Goal: Task Accomplishment & Management: Use online tool/utility

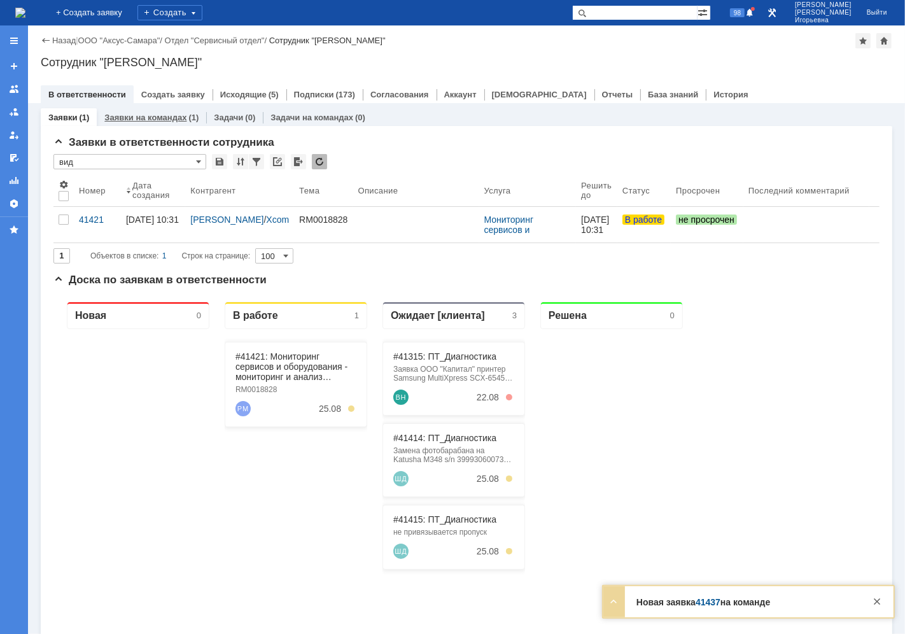
click at [154, 113] on link "Заявки на командах" at bounding box center [145, 118] width 82 height 10
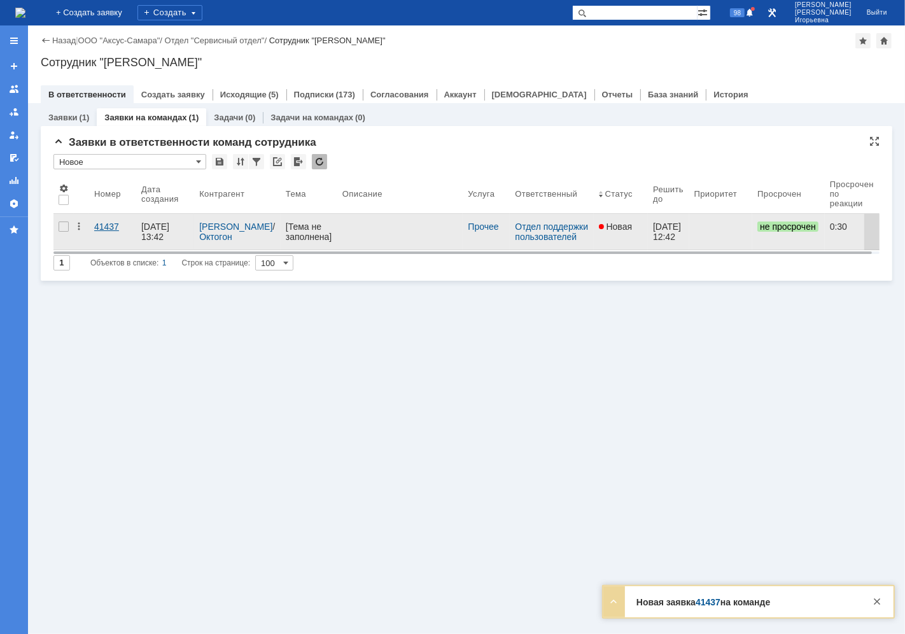
click at [102, 223] on div "41437" at bounding box center [112, 226] width 37 height 10
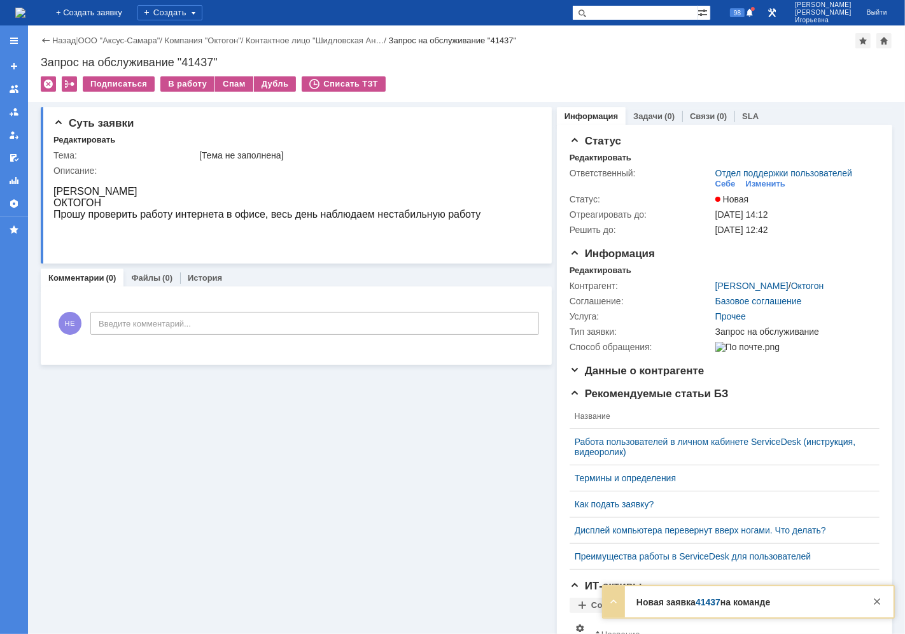
click at [25, 8] on img at bounding box center [20, 13] width 10 height 10
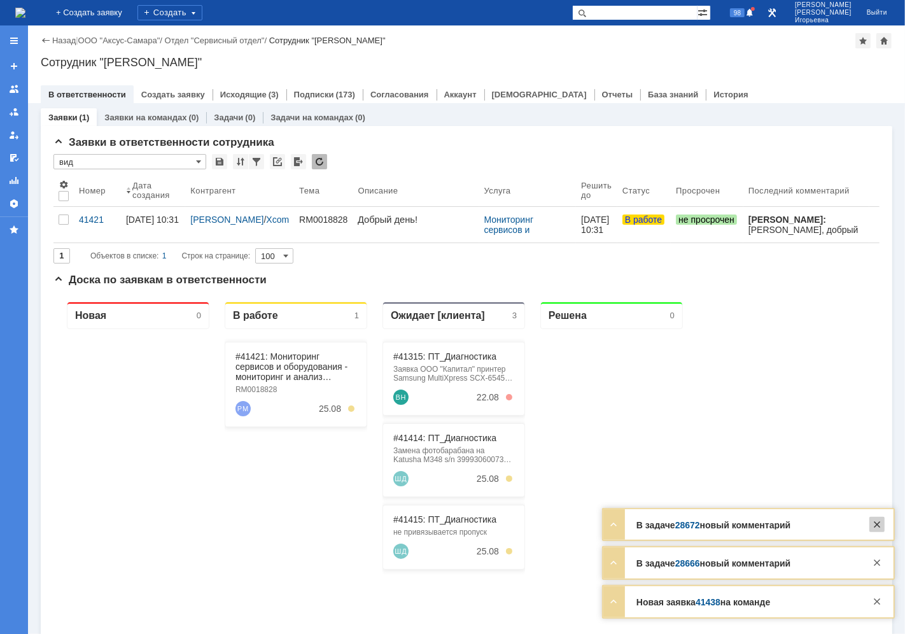
click at [879, 526] on div at bounding box center [876, 524] width 15 height 15
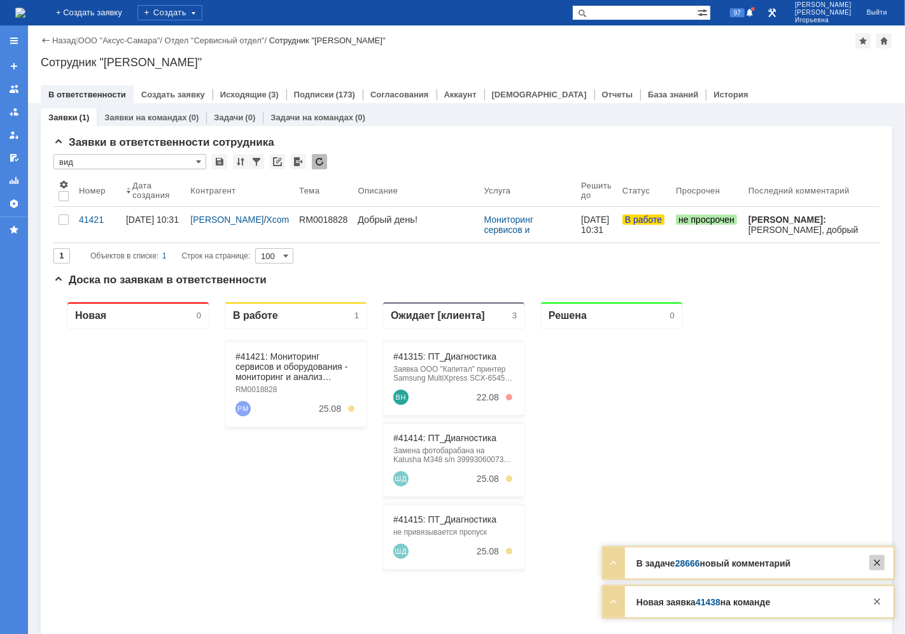
click at [880, 568] on div at bounding box center [876, 562] width 15 height 15
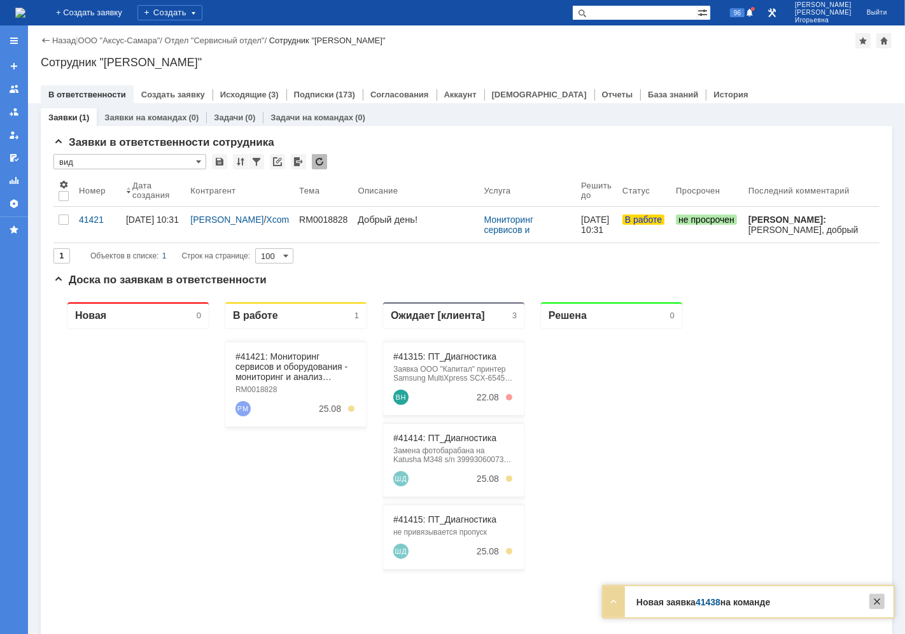
click at [879, 605] on div at bounding box center [876, 601] width 15 height 15
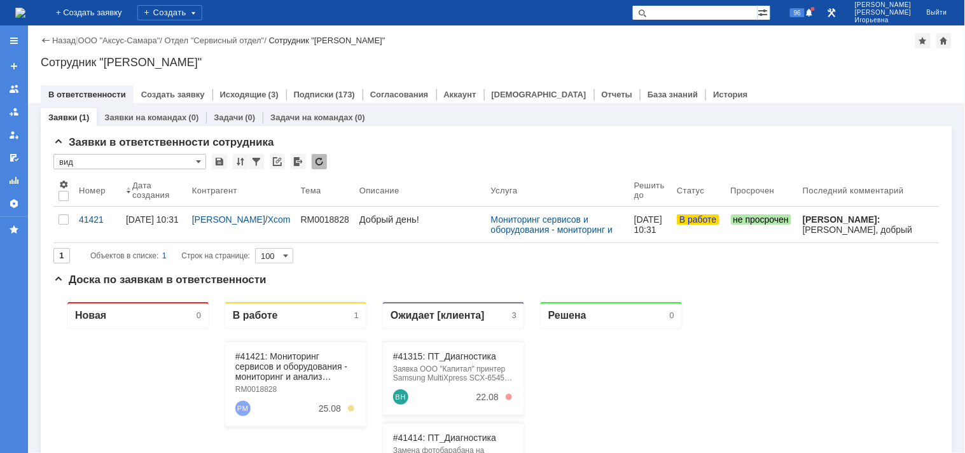
click at [713, 13] on input "text" at bounding box center [694, 12] width 125 height 15
type input "28666"
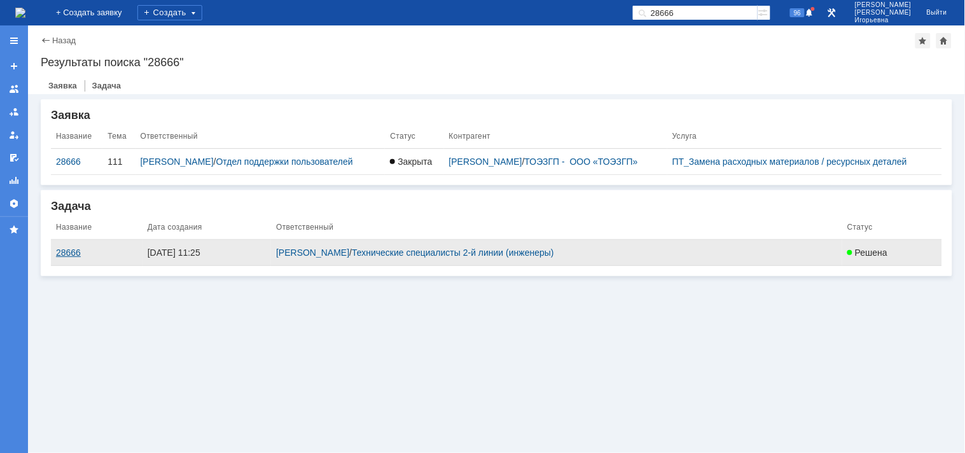
click at [70, 250] on div "28666" at bounding box center [96, 252] width 81 height 10
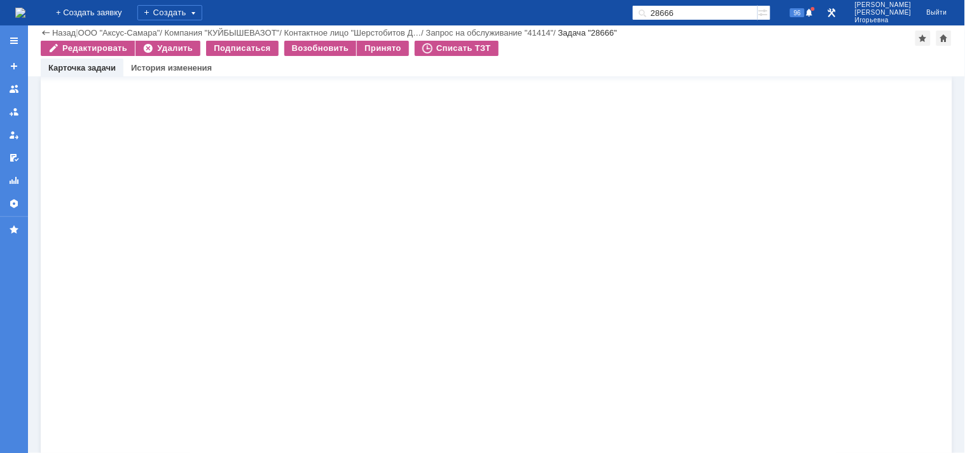
scroll to position [1916, 0]
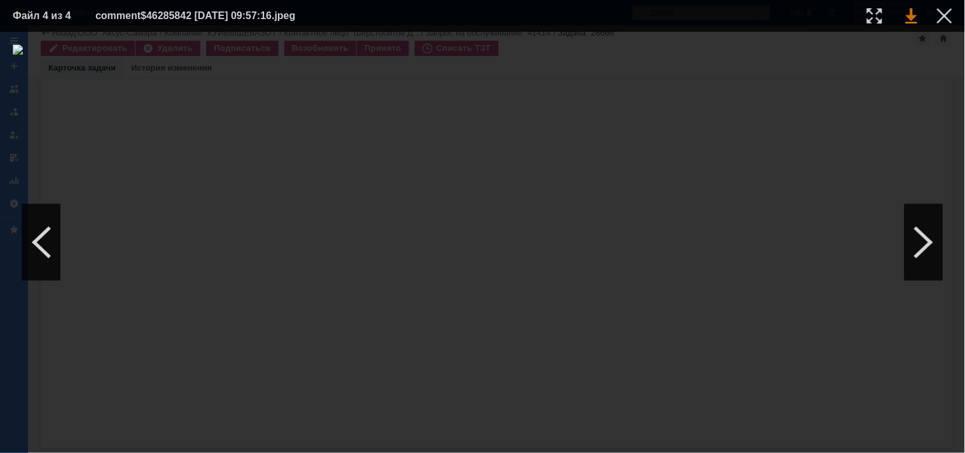
click at [904, 17] on link at bounding box center [911, 15] width 11 height 15
drag, startPoint x: 945, startPoint y: 15, endPoint x: 836, endPoint y: 27, distance: 110.0
click at [904, 15] on div at bounding box center [944, 15] width 15 height 15
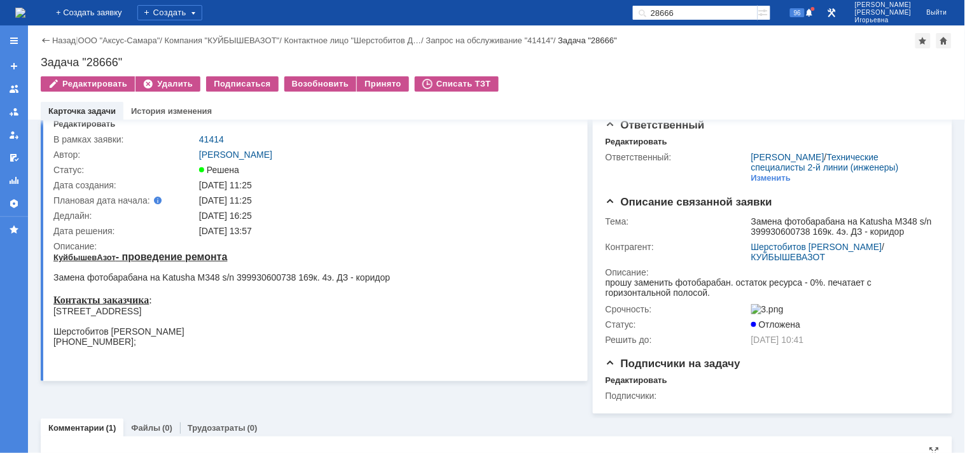
scroll to position [0, 0]
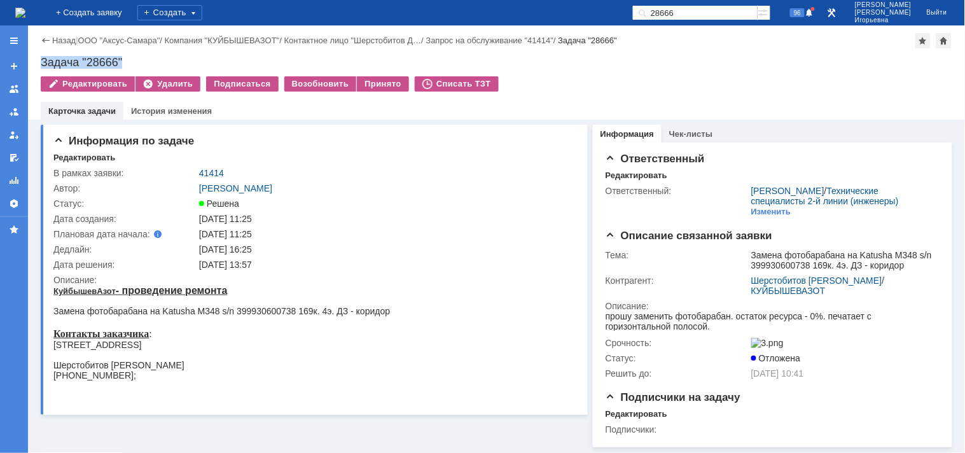
drag, startPoint x: 122, startPoint y: 64, endPoint x: 39, endPoint y: 67, distance: 82.2
click at [39, 67] on div "Назад | ООО "Аксус-Самара" / Компания "КУЙБЫШЕВАЗОТ" / Контактное лицо "Шерстоб…" at bounding box center [496, 72] width 937 height 94
copy div "Задача "28666""
click at [207, 172] on link "41414" at bounding box center [211, 173] width 25 height 10
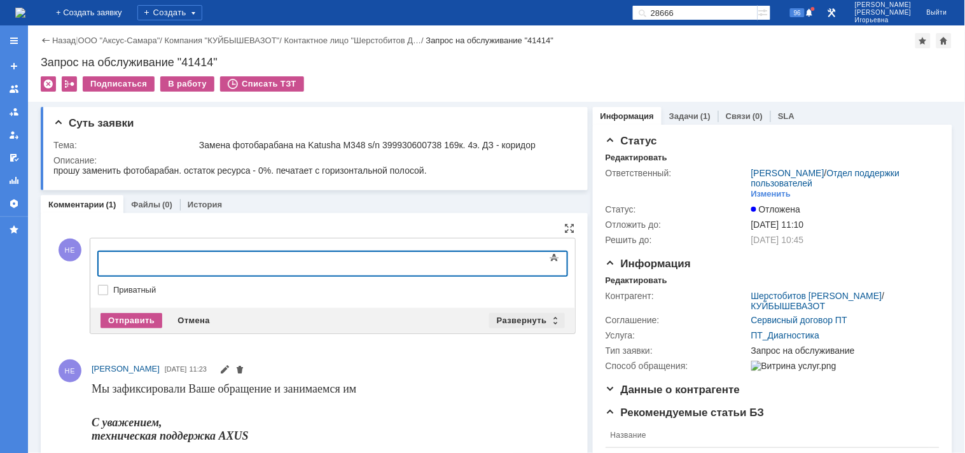
click at [547, 319] on div "Развернуть" at bounding box center [527, 320] width 76 height 15
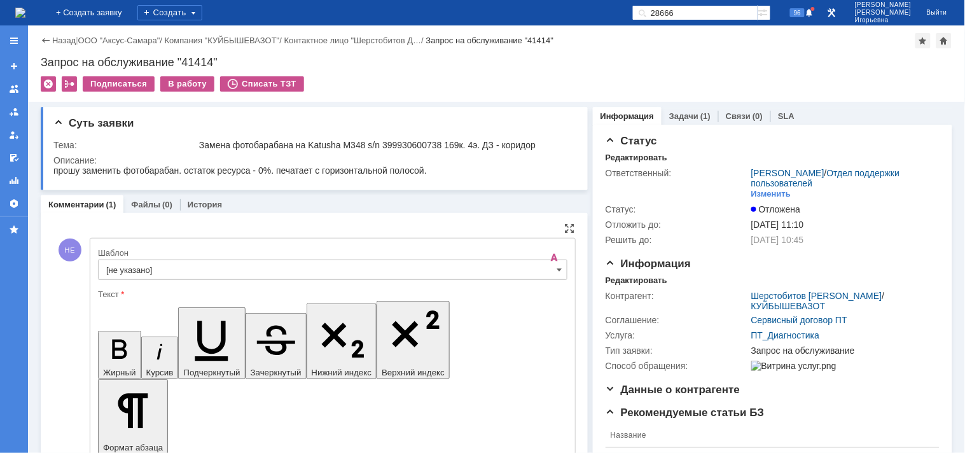
click at [550, 274] on input "[не указано]" at bounding box center [333, 270] width 470 height 20
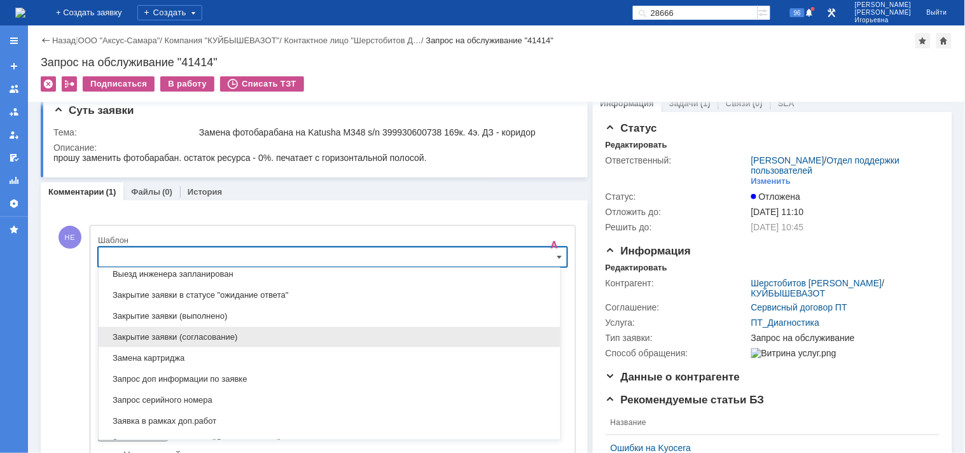
scroll to position [587, 0]
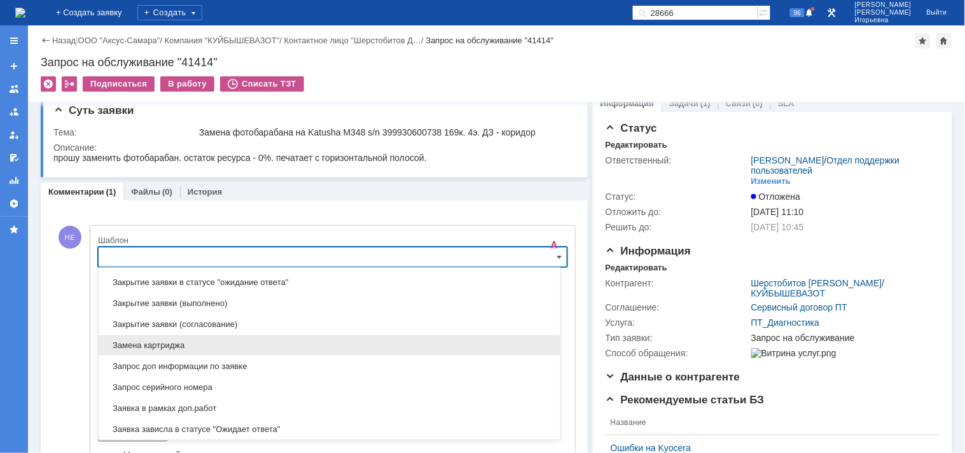
click at [136, 340] on div "Замена картриджа" at bounding box center [330, 345] width 462 height 20
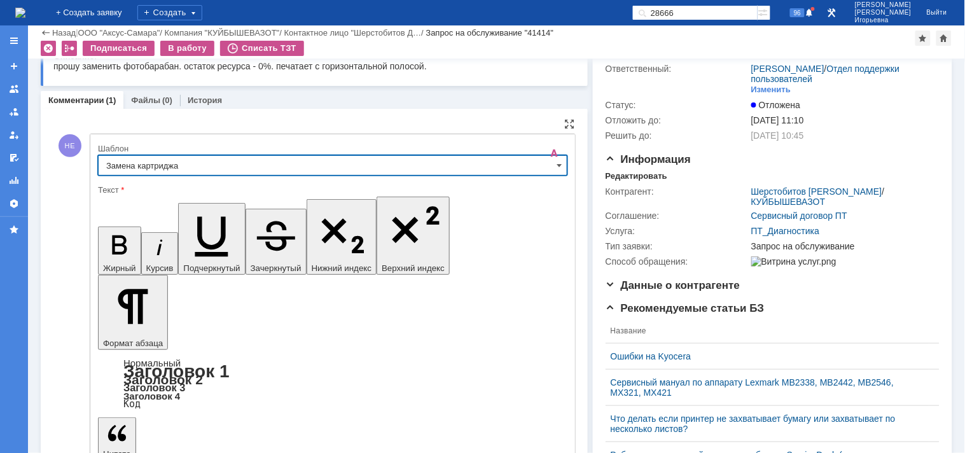
type input "Замена картриджа"
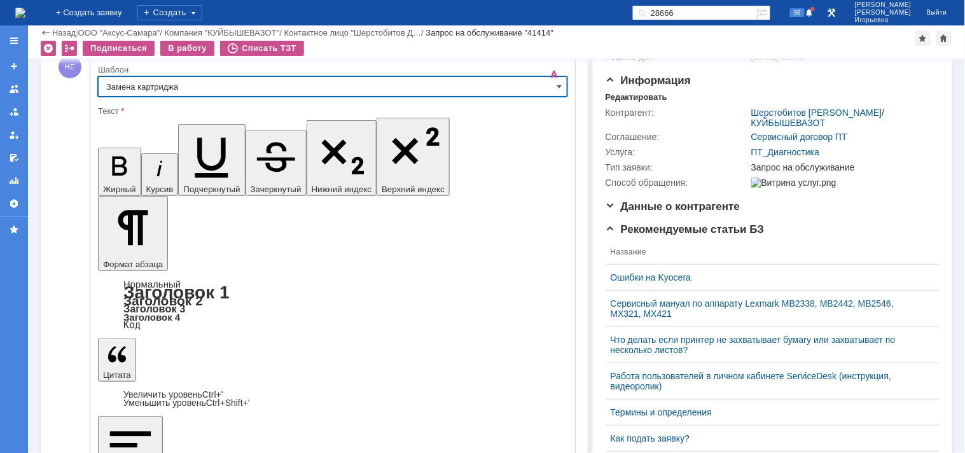
scroll to position [154, 0]
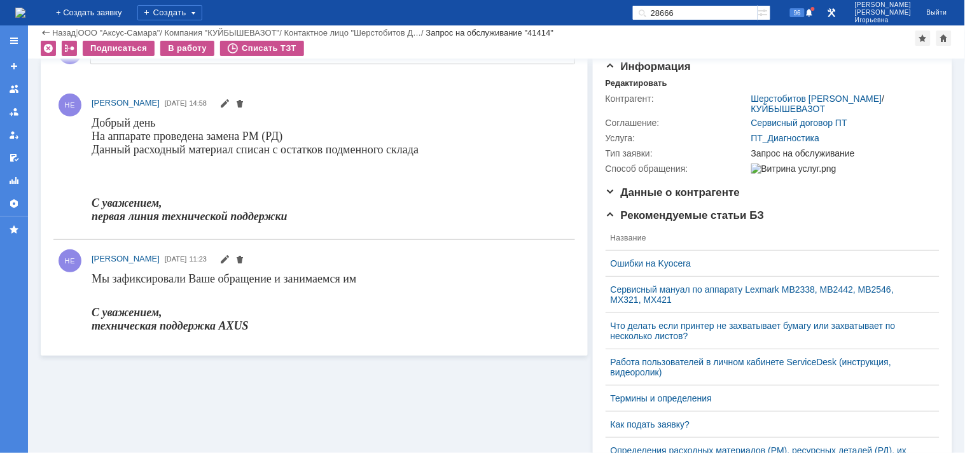
scroll to position [0, 0]
click at [190, 47] on div "В работу" at bounding box center [187, 48] width 54 height 15
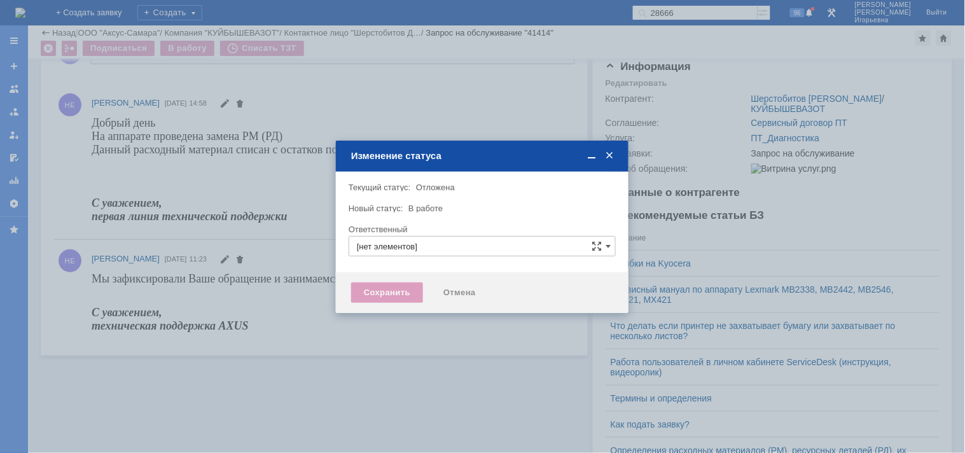
type input "[PERSON_NAME]"
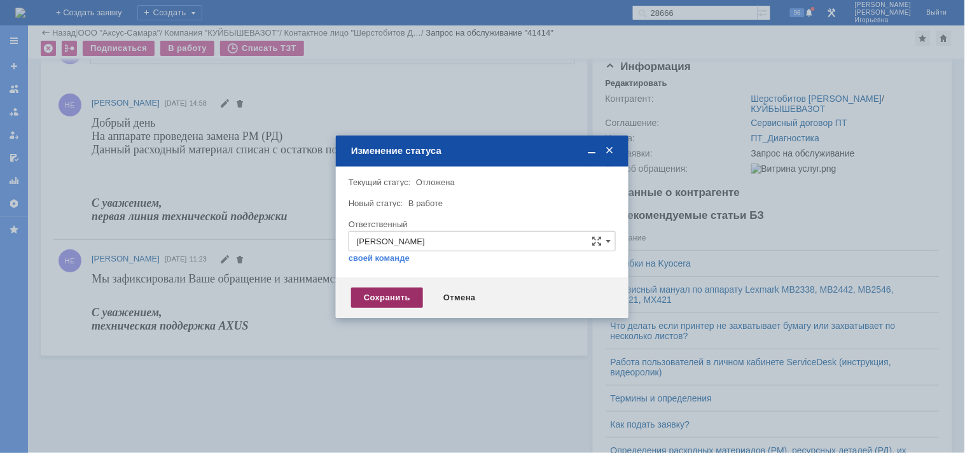
click at [391, 296] on div "Сохранить" at bounding box center [387, 298] width 72 height 20
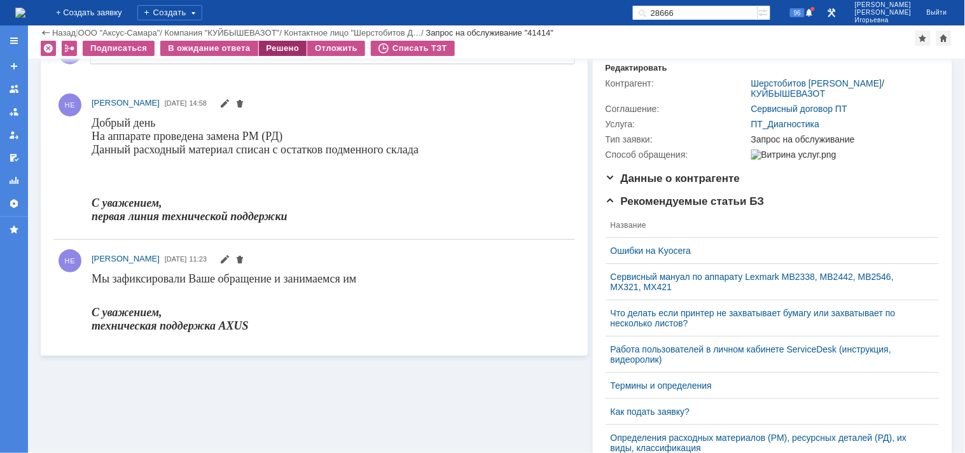
click at [284, 46] on div "Решено" at bounding box center [283, 48] width 48 height 15
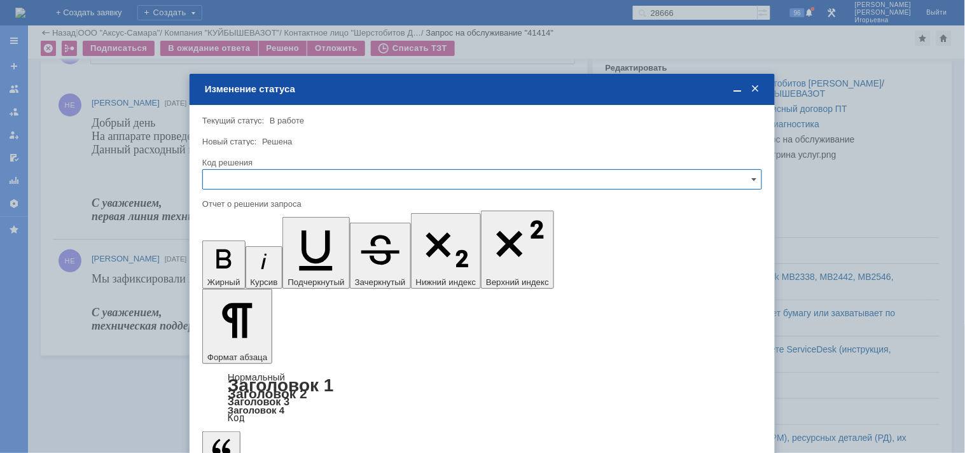
click at [265, 176] on input "text" at bounding box center [482, 179] width 560 height 20
click at [233, 264] on span "Решено" at bounding box center [482, 265] width 543 height 10
type input "Решено"
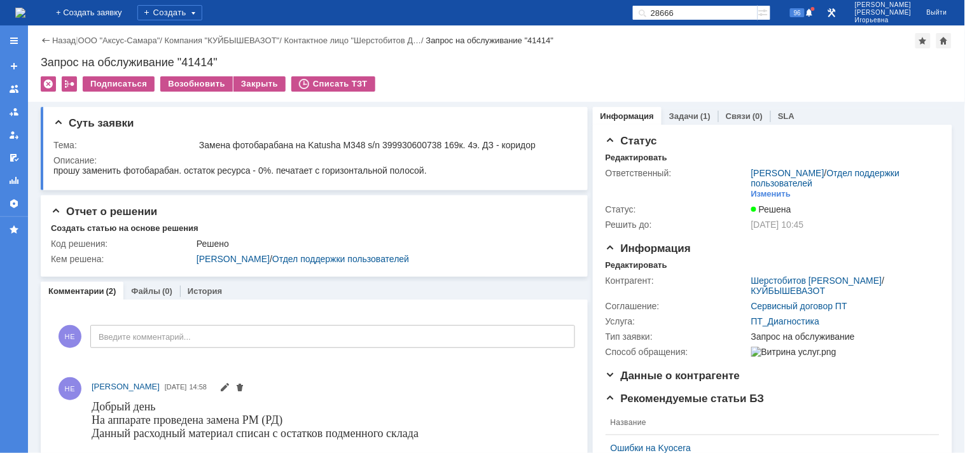
click at [25, 8] on img at bounding box center [20, 13] width 10 height 10
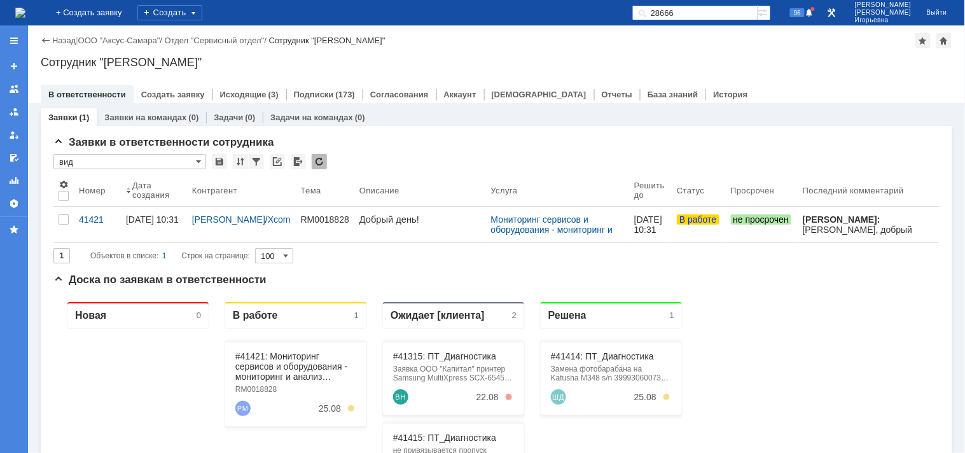
click at [721, 9] on input "28666" at bounding box center [694, 12] width 125 height 15
type input "28672"
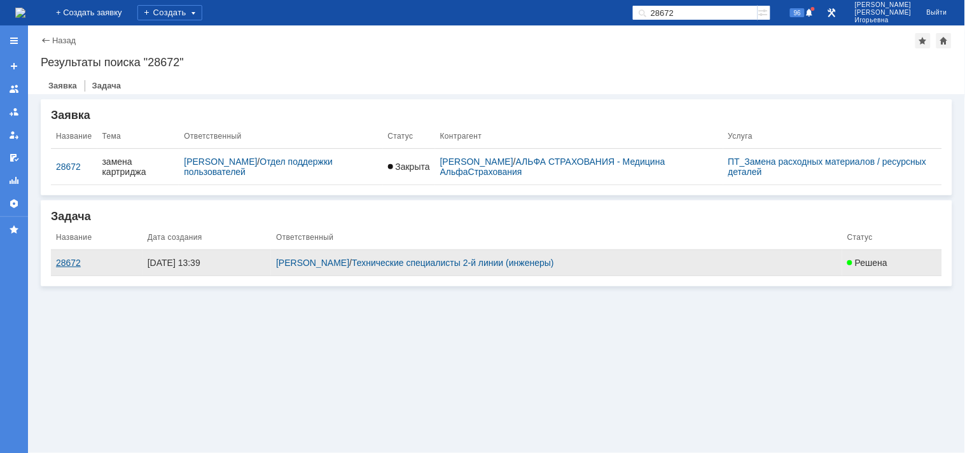
click at [64, 264] on div "28672" at bounding box center [96, 263] width 81 height 10
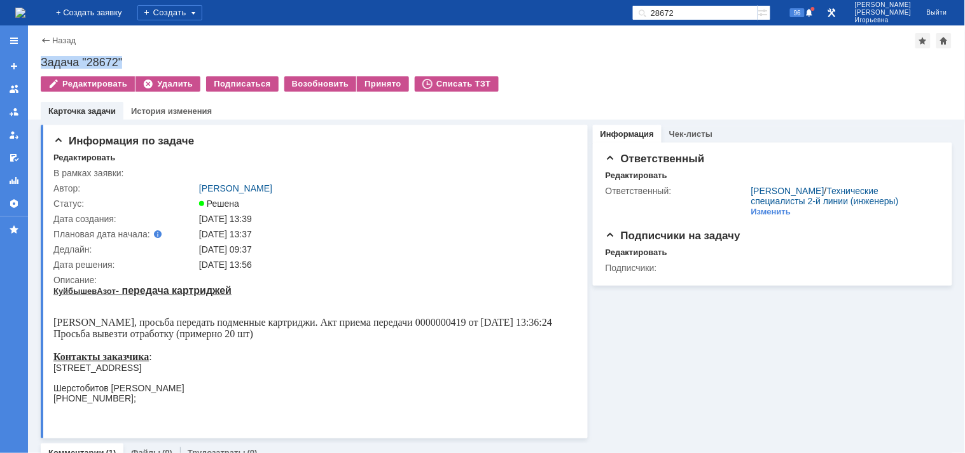
drag, startPoint x: 129, startPoint y: 55, endPoint x: 38, endPoint y: 58, distance: 90.4
click at [38, 58] on div "Назад | Задача "28672" Задача "28672" Редактировать Удалить Подписаться Возобно…" at bounding box center [496, 72] width 937 height 94
copy div "Задача "28672""
click at [363, 80] on div "Принято" at bounding box center [383, 83] width 52 height 15
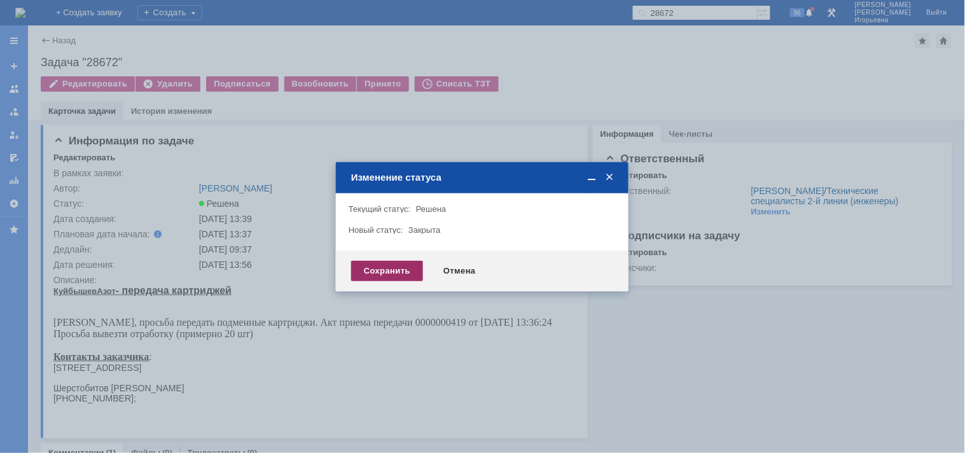
click at [374, 267] on div "Сохранить" at bounding box center [387, 271] width 72 height 20
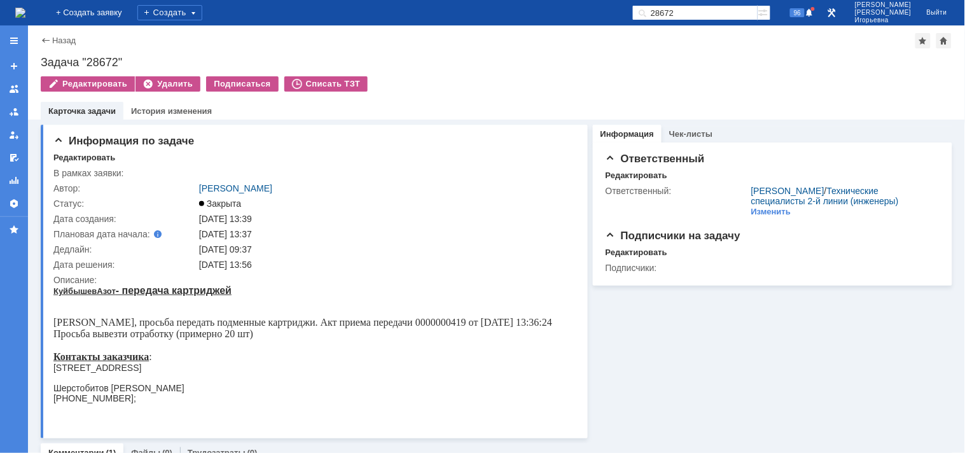
click at [25, 8] on img at bounding box center [20, 13] width 10 height 10
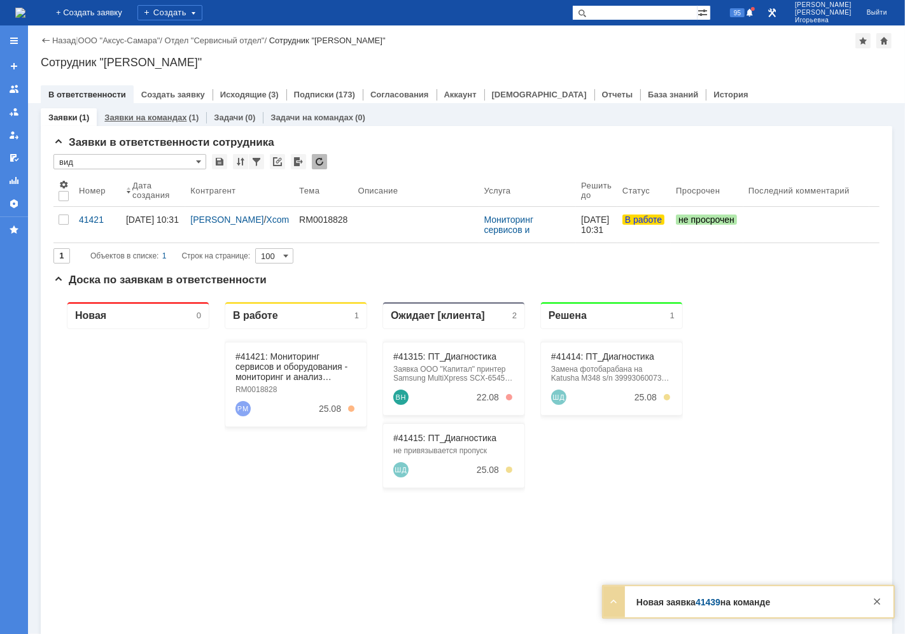
click at [155, 113] on link "Заявки на командах" at bounding box center [145, 118] width 82 height 10
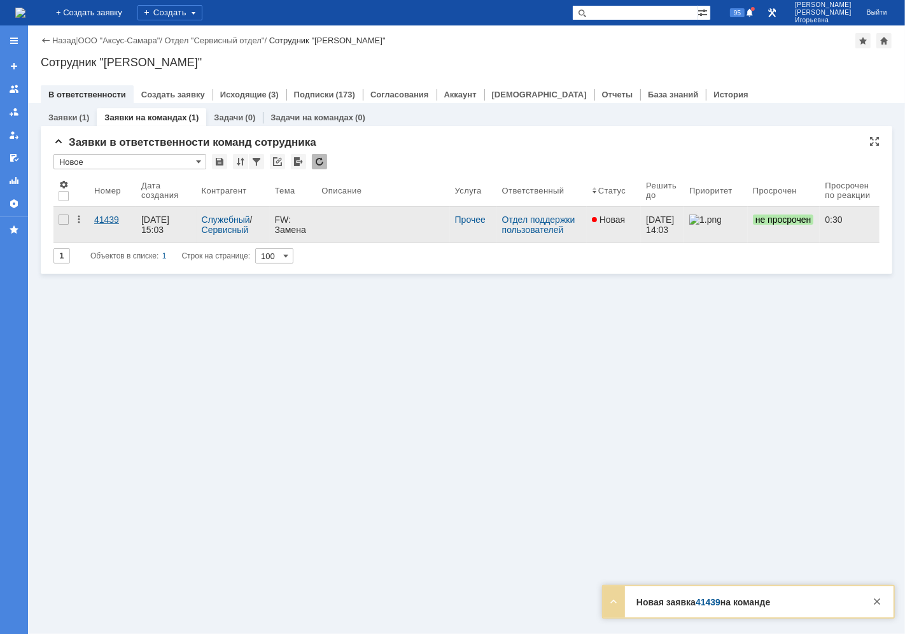
click at [103, 219] on div "41439" at bounding box center [112, 219] width 37 height 10
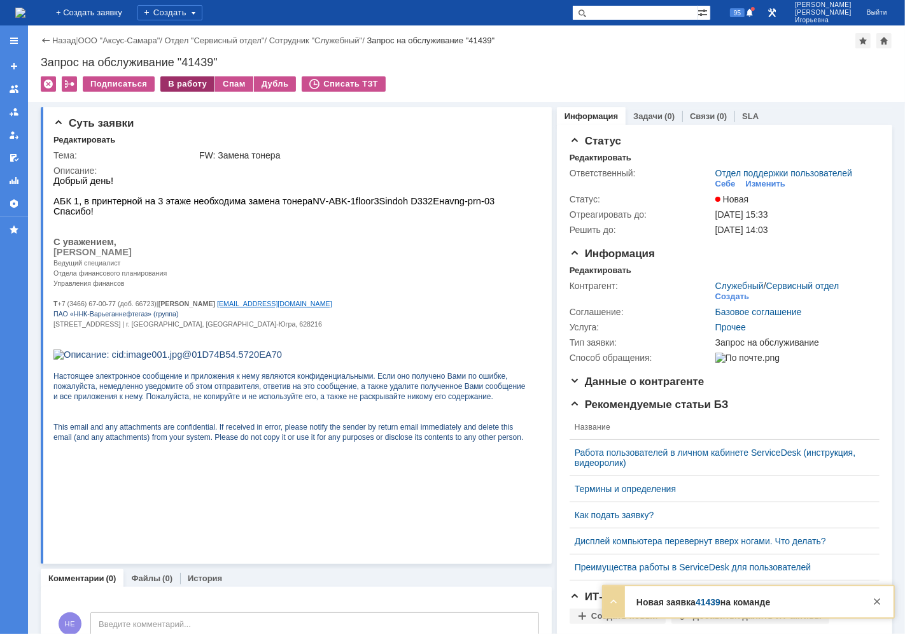
click at [195, 85] on div "В работу" at bounding box center [187, 83] width 54 height 15
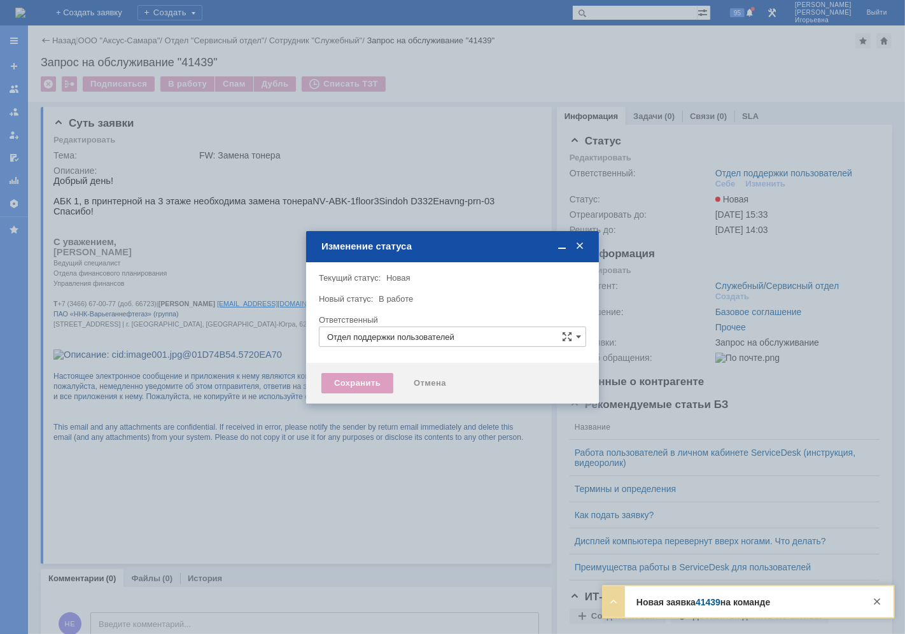
type input "Носенкова Елена Игорьевна"
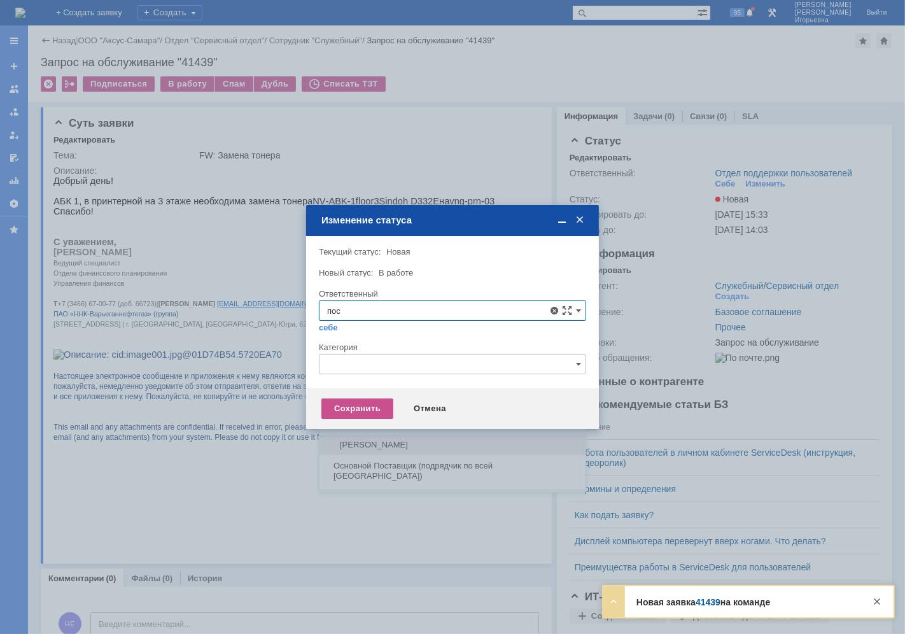
click at [400, 442] on span "Поселённова Виктория Александровна" at bounding box center [452, 445] width 251 height 10
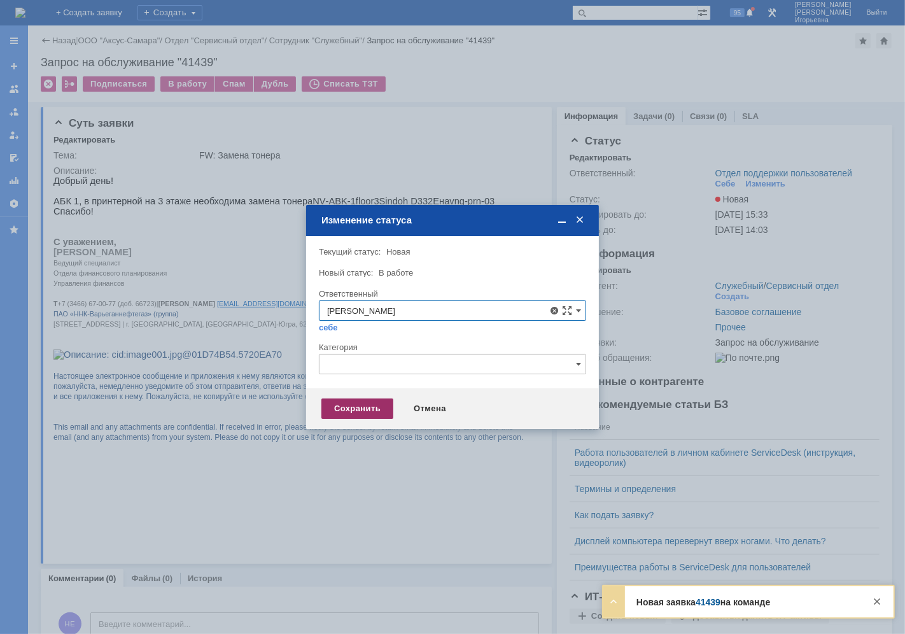
type input "Поселённова Виктория Александровна"
click at [361, 407] on div "Сохранить" at bounding box center [357, 408] width 72 height 20
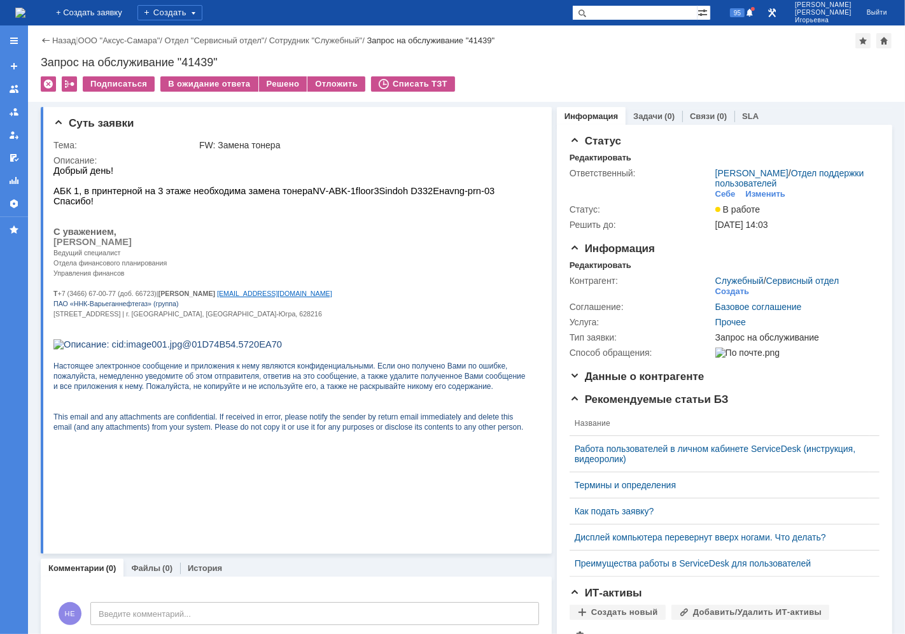
click at [196, 55] on div "Назад | ООО "Аксус-Самара" / Отдел "Сервисный отдел" / Сотрудник "Служебный" / …" at bounding box center [466, 63] width 877 height 76
click at [206, 62] on div "Запрос на обслуживание "41439"" at bounding box center [466, 62] width 851 height 13
copy div "41439"
click at [25, 8] on img at bounding box center [20, 13] width 10 height 10
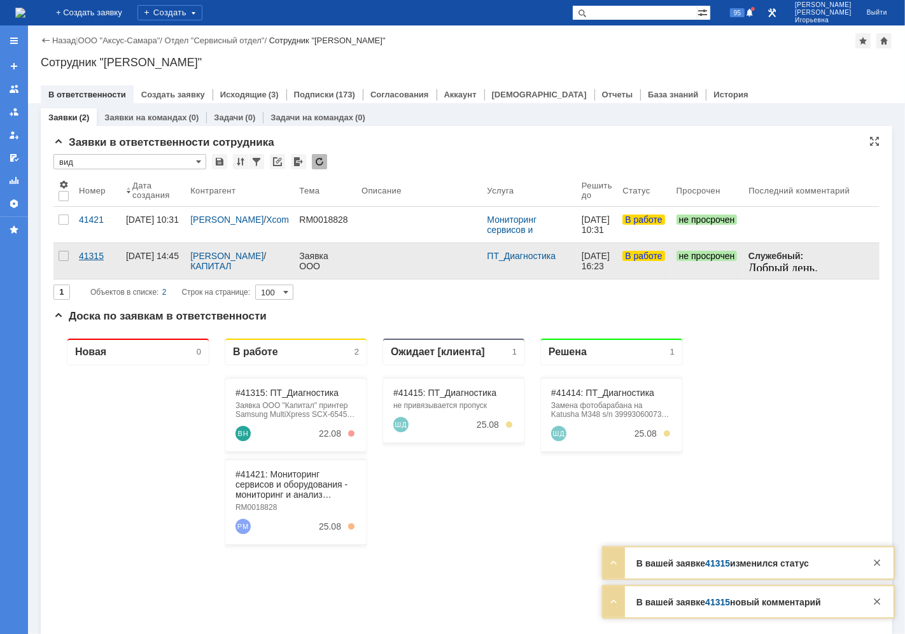
click at [93, 256] on div "41315" at bounding box center [97, 256] width 37 height 10
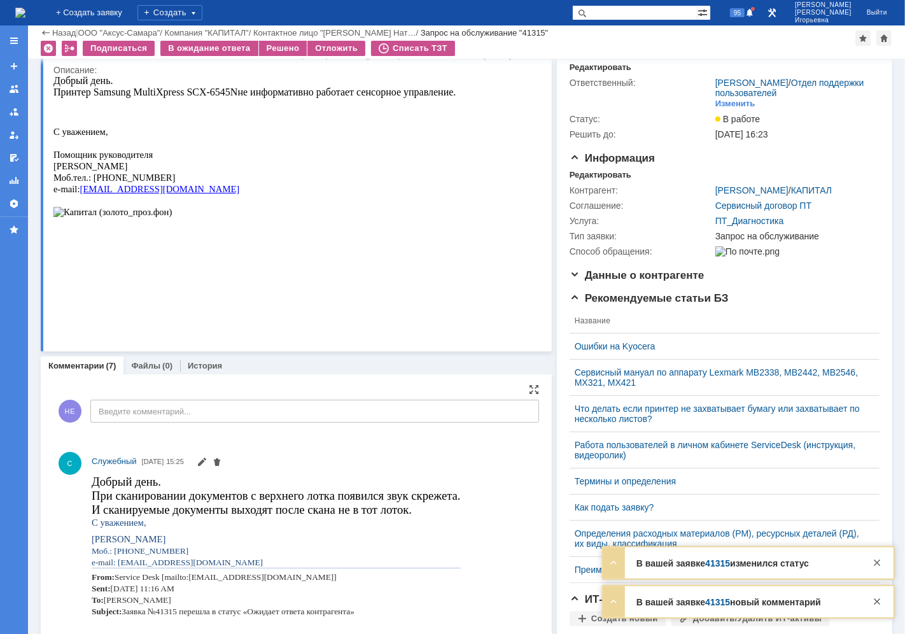
scroll to position [71, 0]
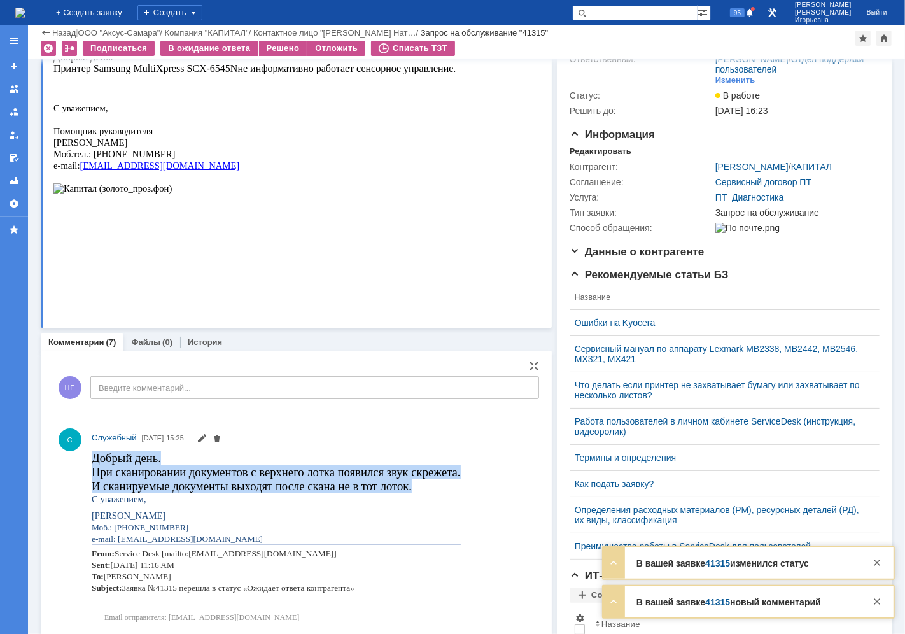
drag, startPoint x: 414, startPoint y: 487, endPoint x: 85, endPoint y: 471, distance: 328.7
click at [91, 471] on html "Добрый день. При сканировании документов с верхнего лотка появился звук скрежет…" at bounding box center [308, 539] width 435 height 178
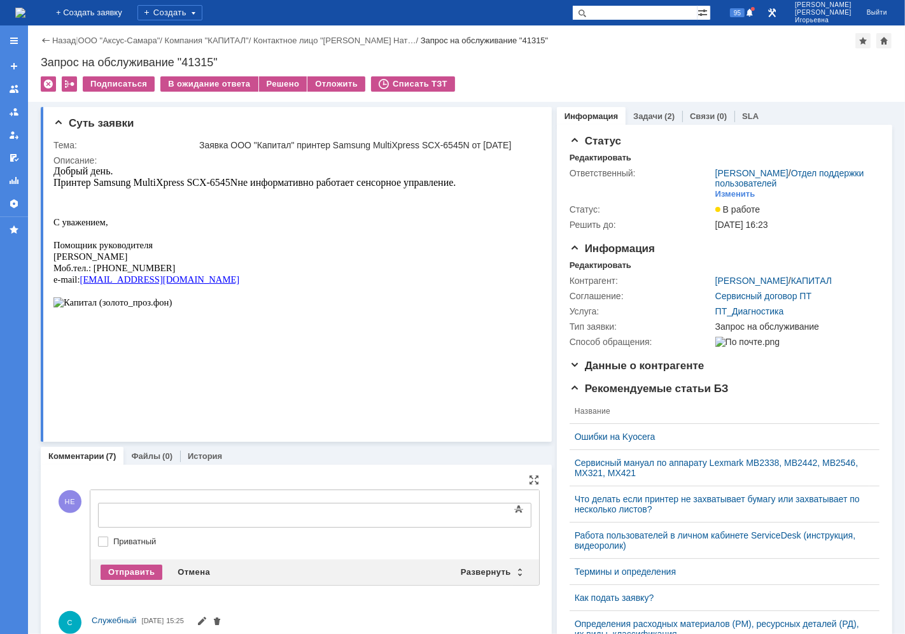
scroll to position [0, 0]
click at [137, 576] on div "Отправить" at bounding box center [132, 571] width 62 height 15
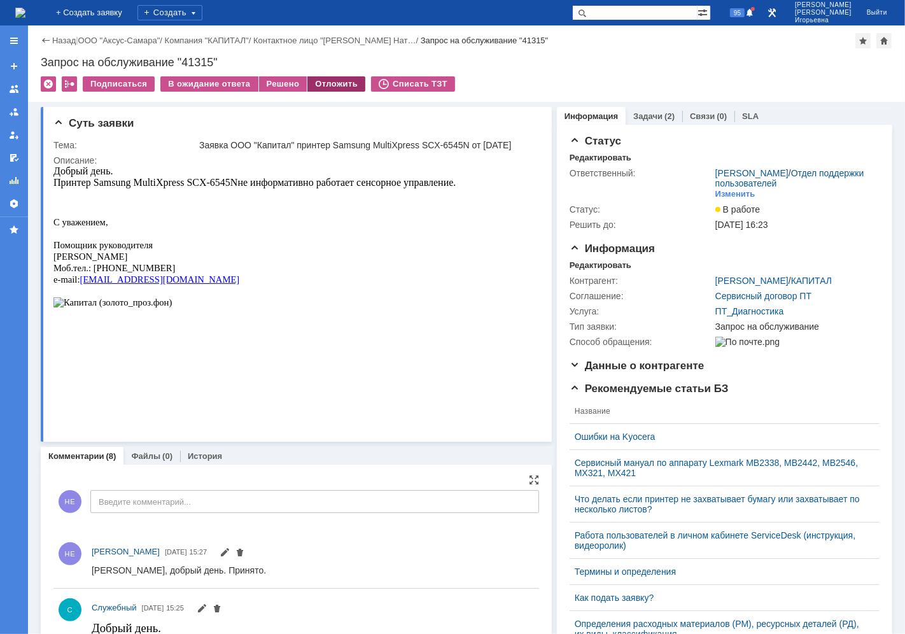
click at [323, 84] on div "Отложить" at bounding box center [336, 83] width 58 height 15
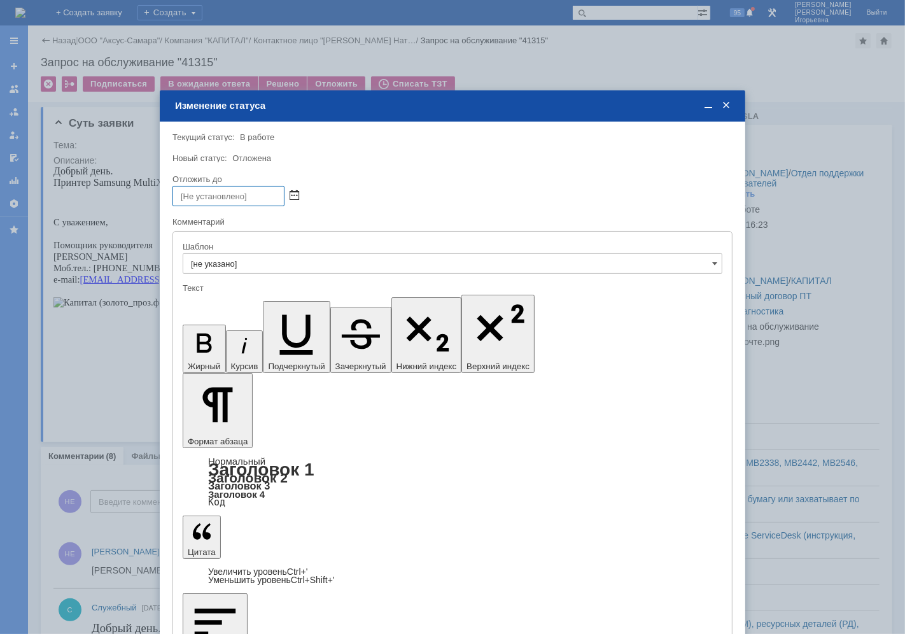
click at [291, 195] on span at bounding box center [294, 196] width 10 height 10
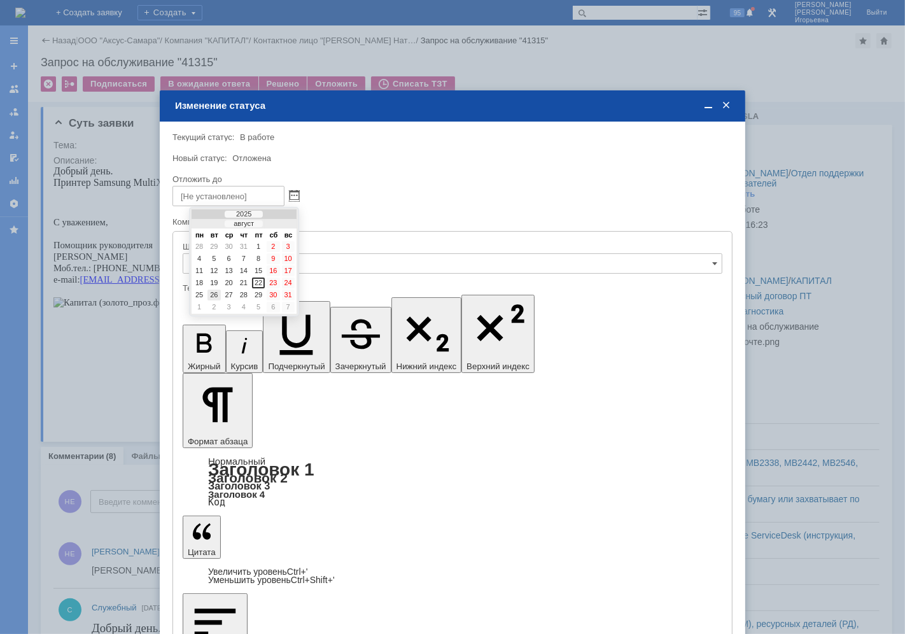
click at [212, 290] on div "26" at bounding box center [213, 294] width 13 height 11
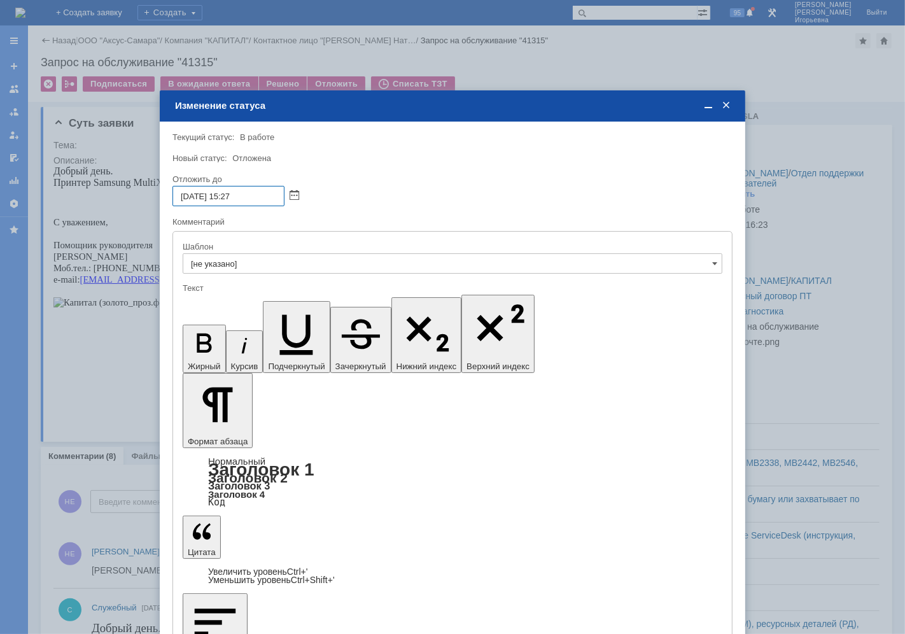
click at [229, 193] on input "26.08.2025 15:27" at bounding box center [228, 196] width 112 height 20
type input "26.08.2025 10:27"
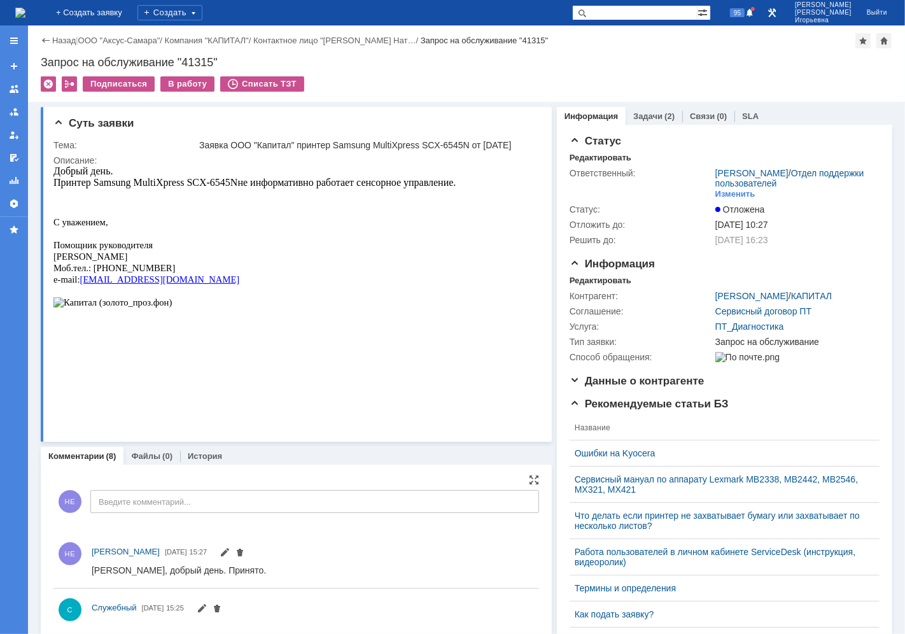
click at [25, 15] on img at bounding box center [20, 13] width 10 height 10
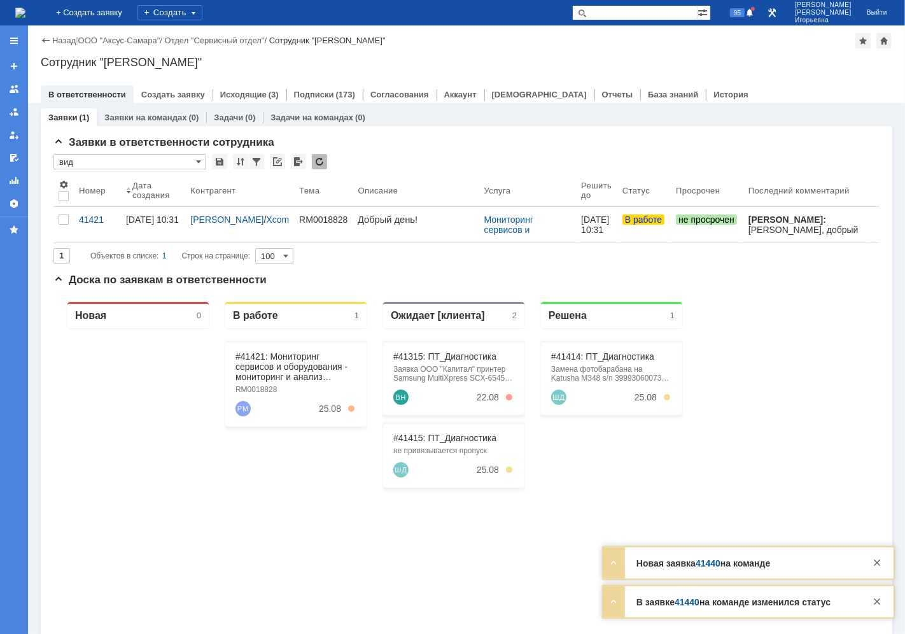
click at [637, 15] on input "text" at bounding box center [634, 12] width 125 height 15
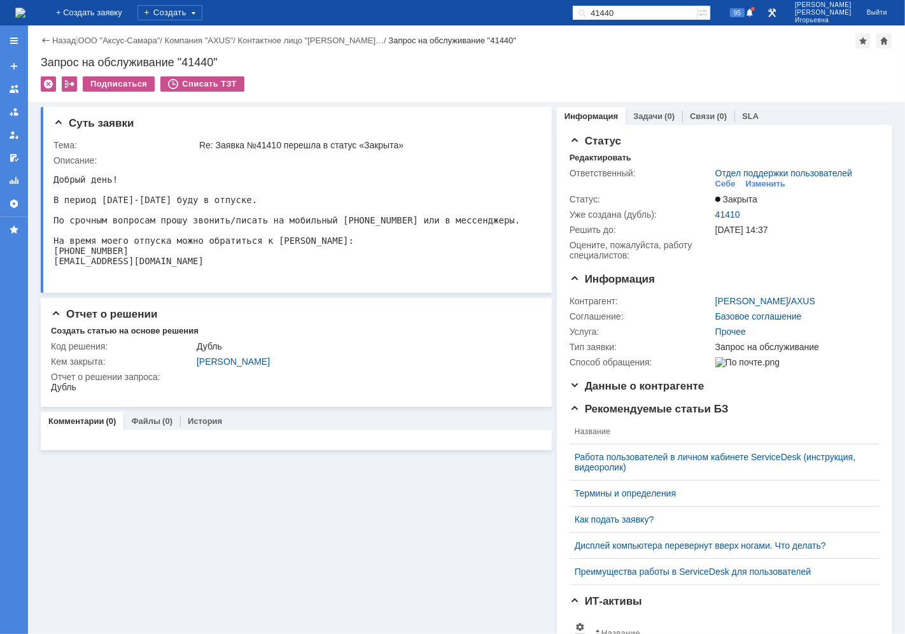
click at [25, 8] on img at bounding box center [20, 13] width 10 height 10
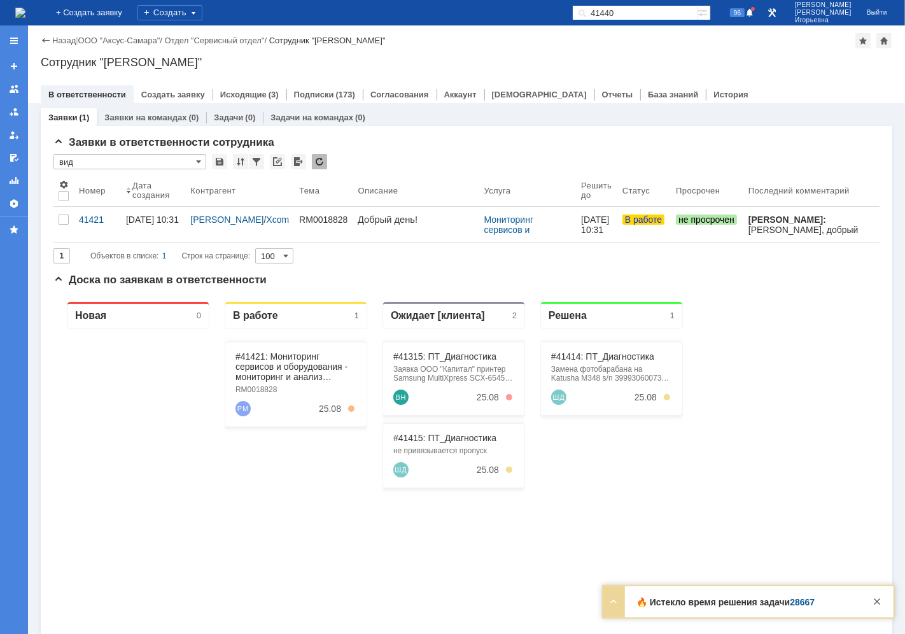
click at [666, 10] on input "41440" at bounding box center [634, 12] width 125 height 15
type input "28667"
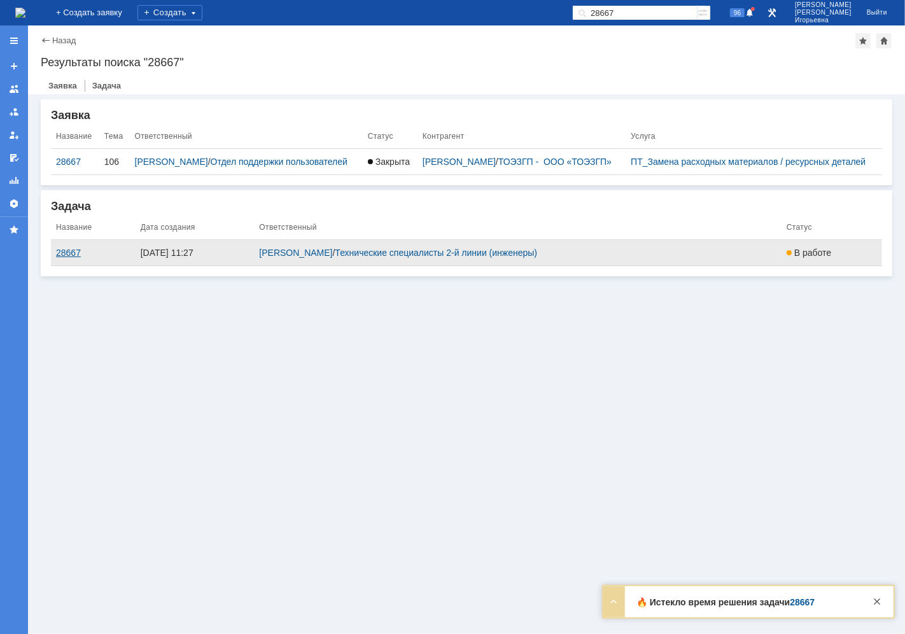
click at [66, 249] on div "28667" at bounding box center [93, 252] width 74 height 10
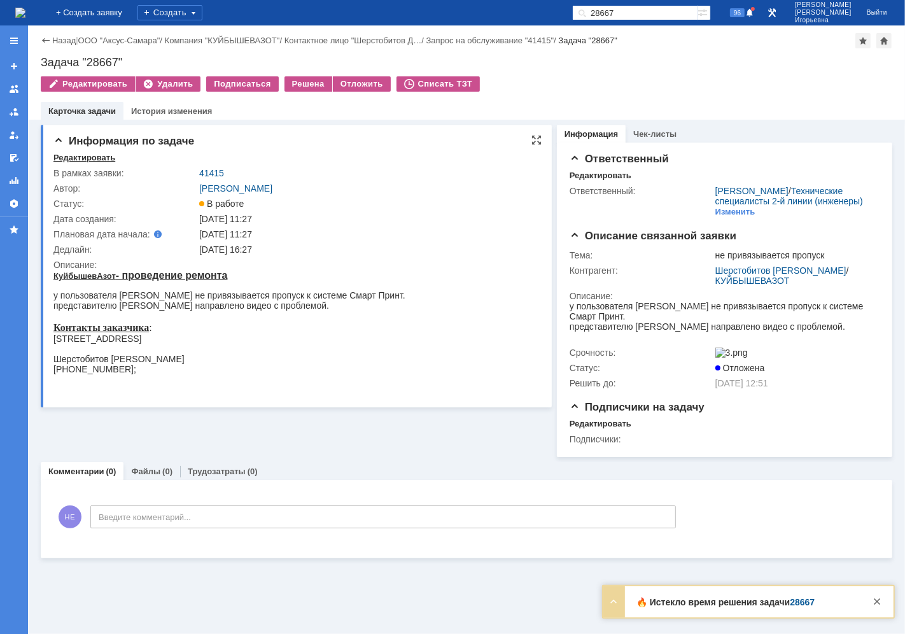
click at [87, 159] on div "Редактировать" at bounding box center [84, 158] width 62 height 10
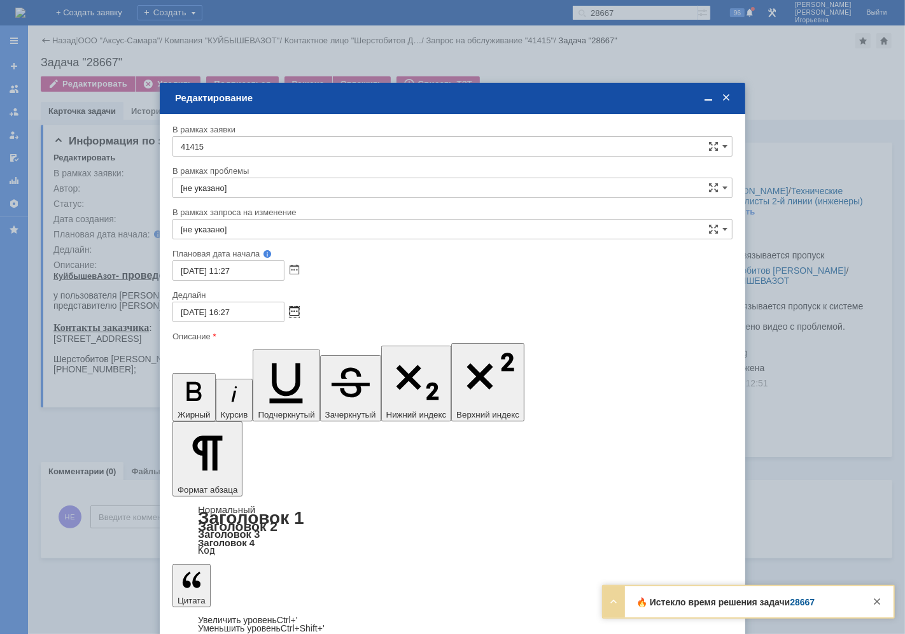
click at [295, 310] on span at bounding box center [294, 312] width 10 height 10
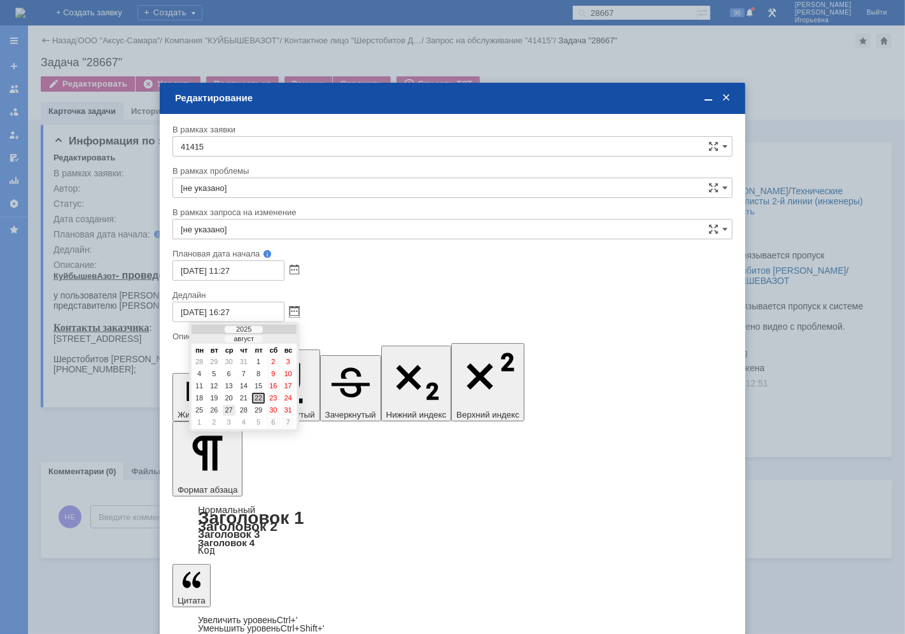
click at [226, 405] on div "27" at bounding box center [229, 410] width 13 height 11
type input "[DATE] 16:27"
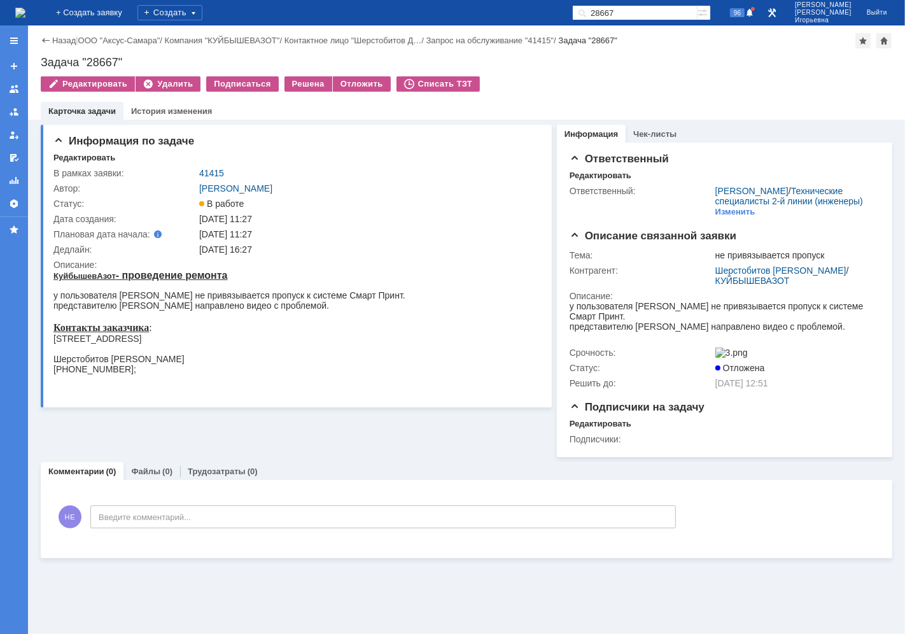
click at [25, 14] on img at bounding box center [20, 13] width 10 height 10
